Goal: Transaction & Acquisition: Book appointment/travel/reservation

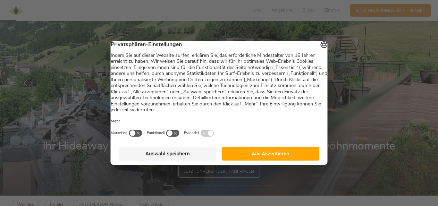
click at [242, 161] on button "Alle Akzeptieren" at bounding box center [271, 154] width 98 height 14
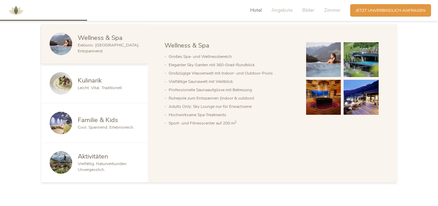
scroll to position [353, 0]
click at [98, 119] on span "Familie & Kids" at bounding box center [98, 119] width 40 height 9
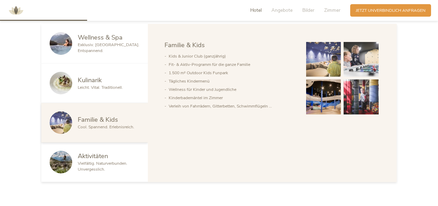
click at [333, 60] on img at bounding box center [323, 59] width 35 height 35
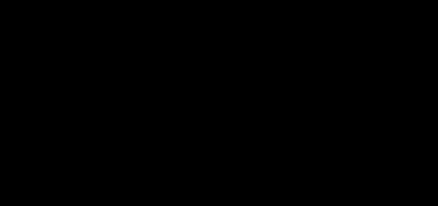
click at [333, 60] on div at bounding box center [219, 103] width 438 height 206
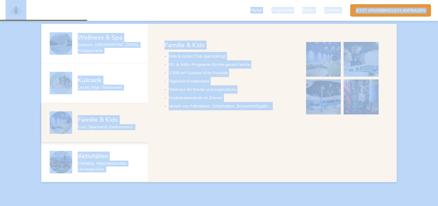
click at [333, 60] on img at bounding box center [323, 59] width 35 height 35
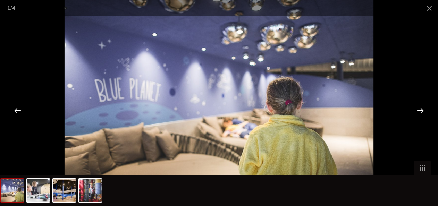
click at [415, 111] on div at bounding box center [421, 111] width 22 height 22
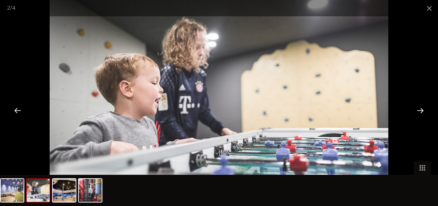
click at [415, 111] on div at bounding box center [421, 111] width 22 height 22
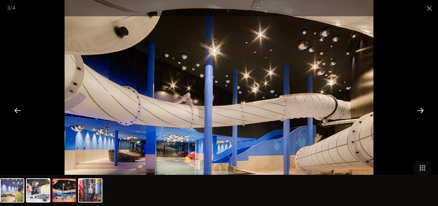
scroll to position [379, 0]
click at [415, 111] on div at bounding box center [421, 111] width 22 height 22
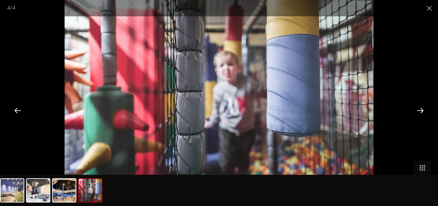
click at [415, 111] on div at bounding box center [421, 111] width 22 height 22
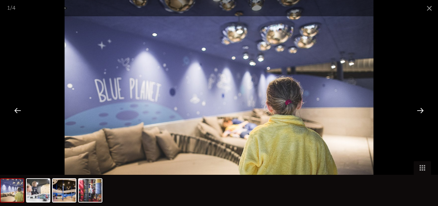
click at [415, 111] on div at bounding box center [421, 111] width 22 height 22
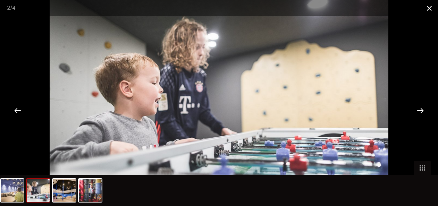
click at [424, 7] on span at bounding box center [429, 8] width 17 height 16
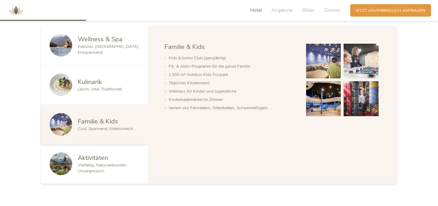
scroll to position [349, 0]
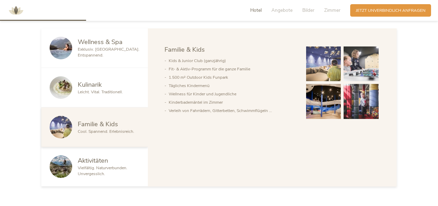
click at [106, 91] on span "Leicht. Vital. Traditionell." at bounding box center [100, 92] width 45 height 6
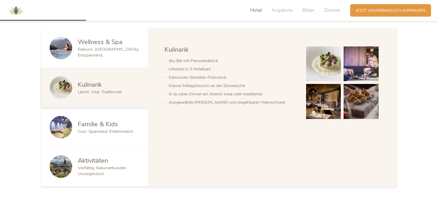
click at [321, 63] on img at bounding box center [323, 64] width 35 height 35
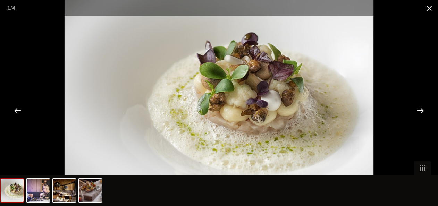
click at [428, 9] on span at bounding box center [429, 8] width 17 height 16
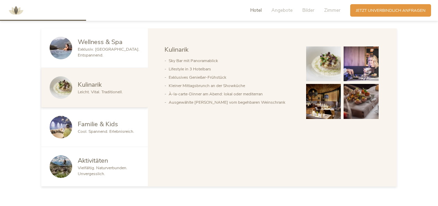
click at [109, 52] on span "Exklusiv. [GEOGRAPHIC_DATA]. Entspannend." at bounding box center [109, 52] width 62 height 11
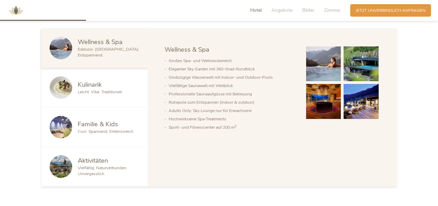
click at [320, 69] on img at bounding box center [323, 64] width 35 height 35
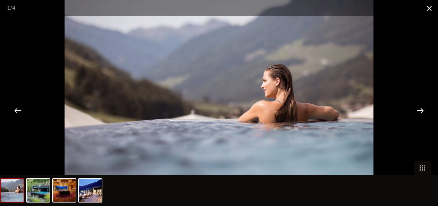
click at [430, 5] on span at bounding box center [429, 8] width 17 height 16
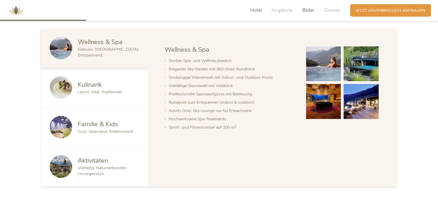
click at [307, 11] on span "Bilder" at bounding box center [308, 10] width 12 height 7
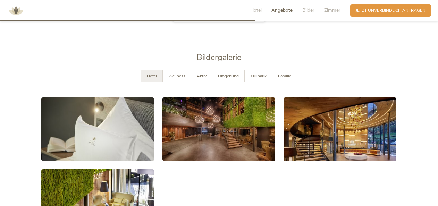
scroll to position [1034, 0]
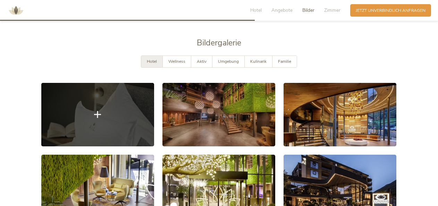
click at [131, 110] on link at bounding box center [97, 115] width 113 height 64
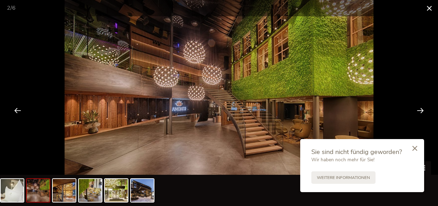
click at [427, 5] on span at bounding box center [429, 8] width 17 height 16
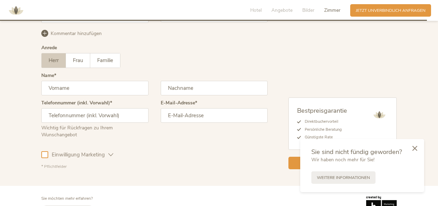
scroll to position [1776, 0]
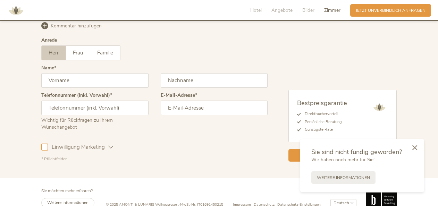
click at [417, 151] on div at bounding box center [414, 147] width 19 height 19
